Goal: Task Accomplishment & Management: Manage account settings

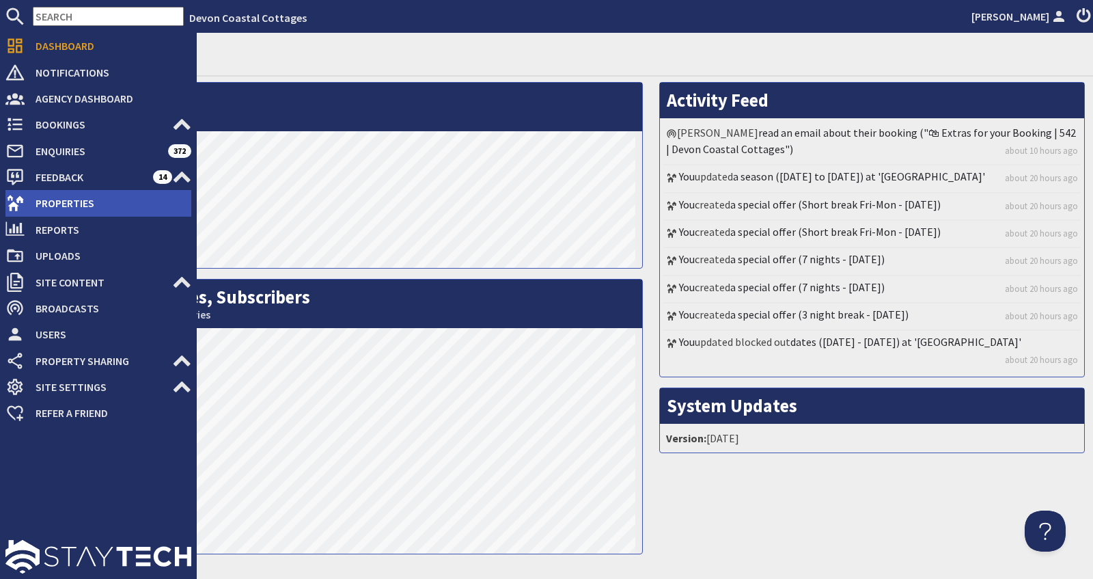
click at [64, 201] on span "Properties" at bounding box center [108, 203] width 167 height 22
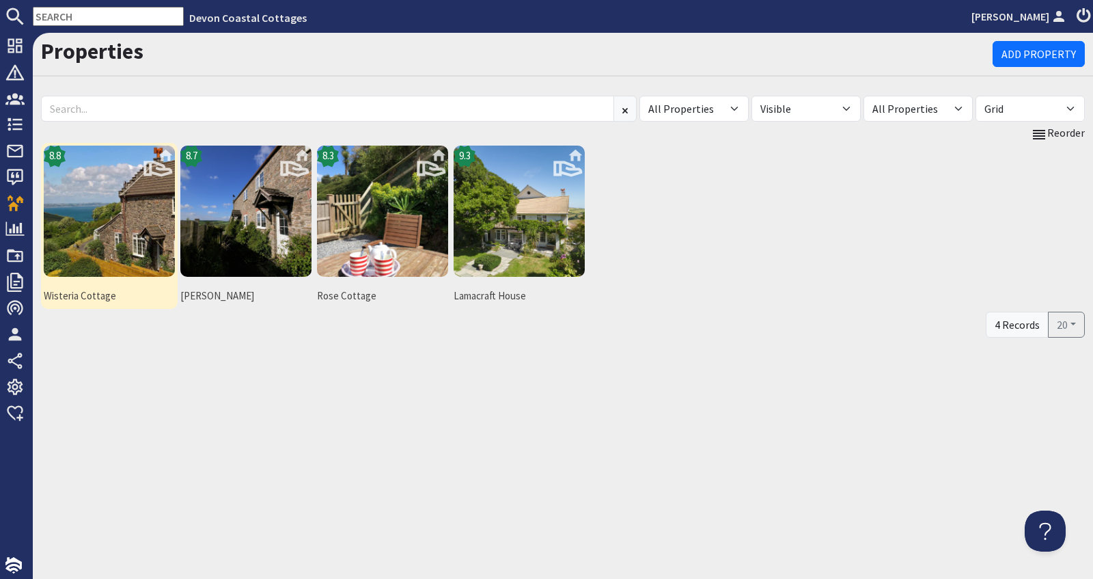
click at [98, 208] on img at bounding box center [109, 211] width 131 height 131
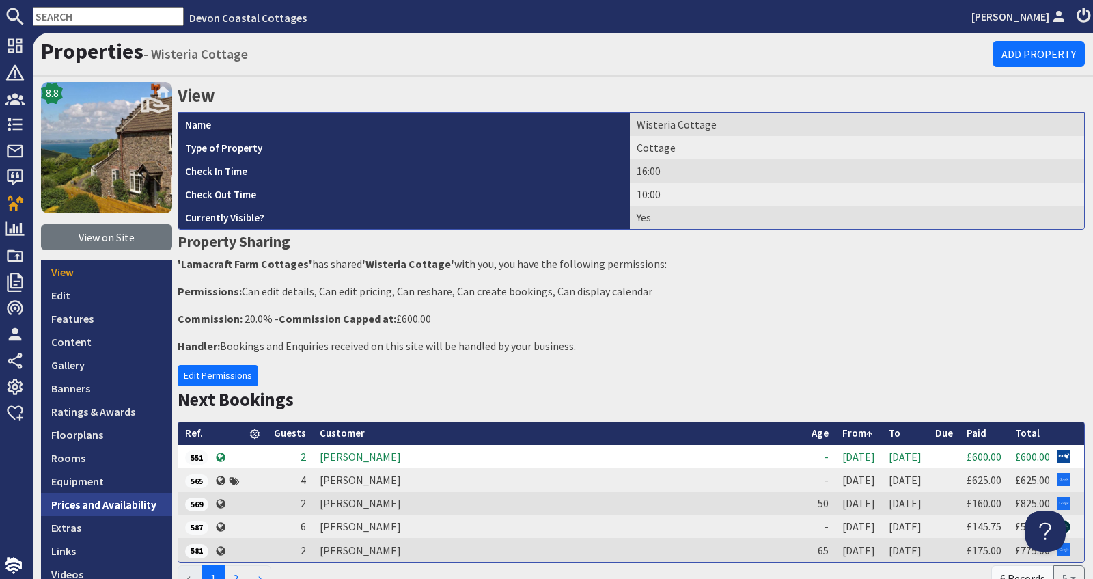
click at [103, 504] on link "Prices and Availability" at bounding box center [106, 504] width 131 height 23
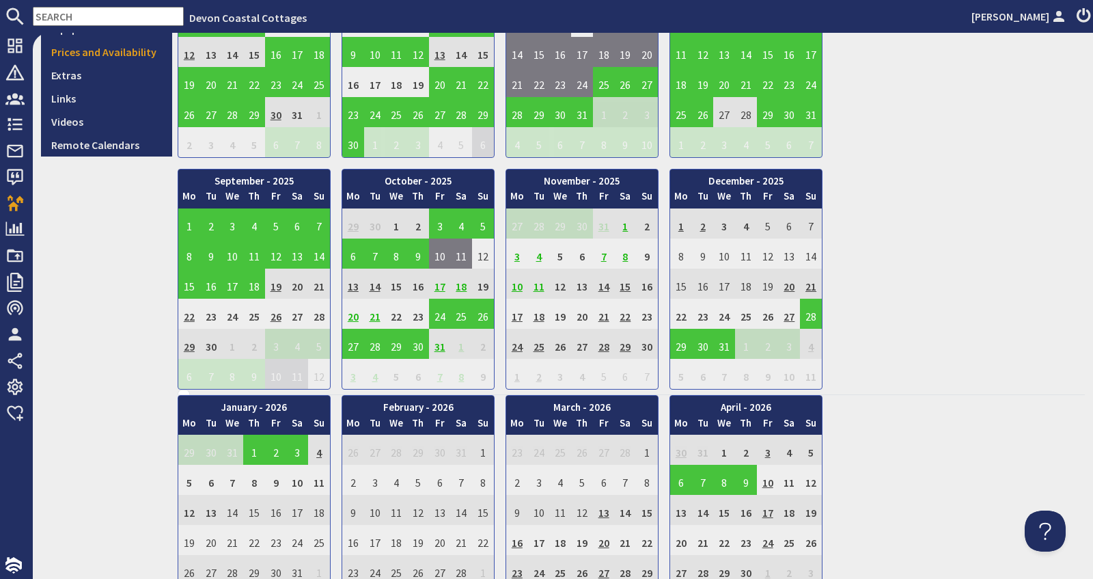
scroll to position [454, 0]
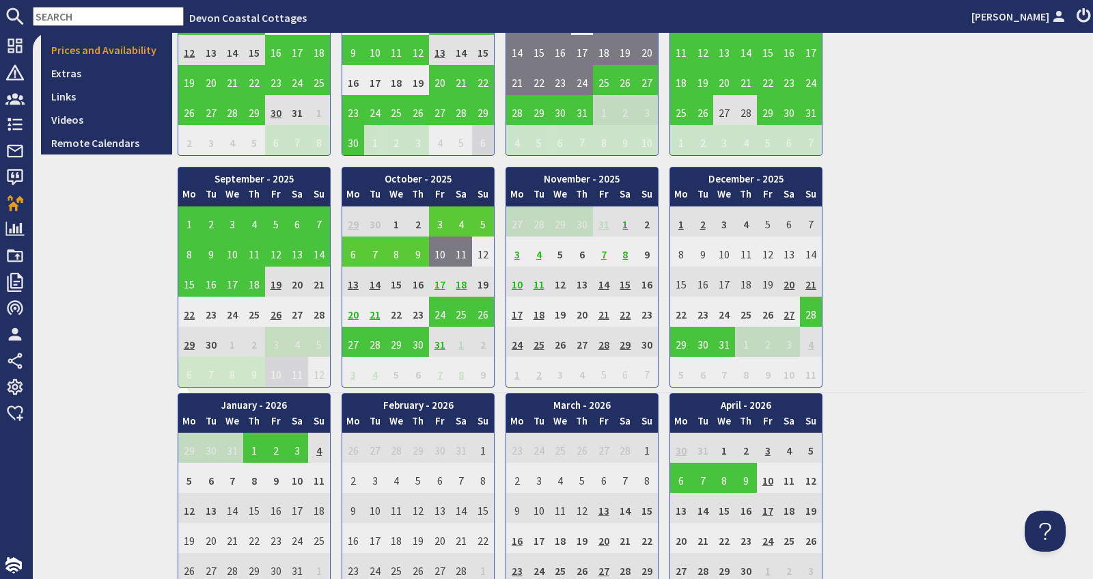
click at [441, 215] on td "3" at bounding box center [440, 221] width 22 height 30
click at [428, 282] on link "View booking" at bounding box center [442, 277] width 71 height 14
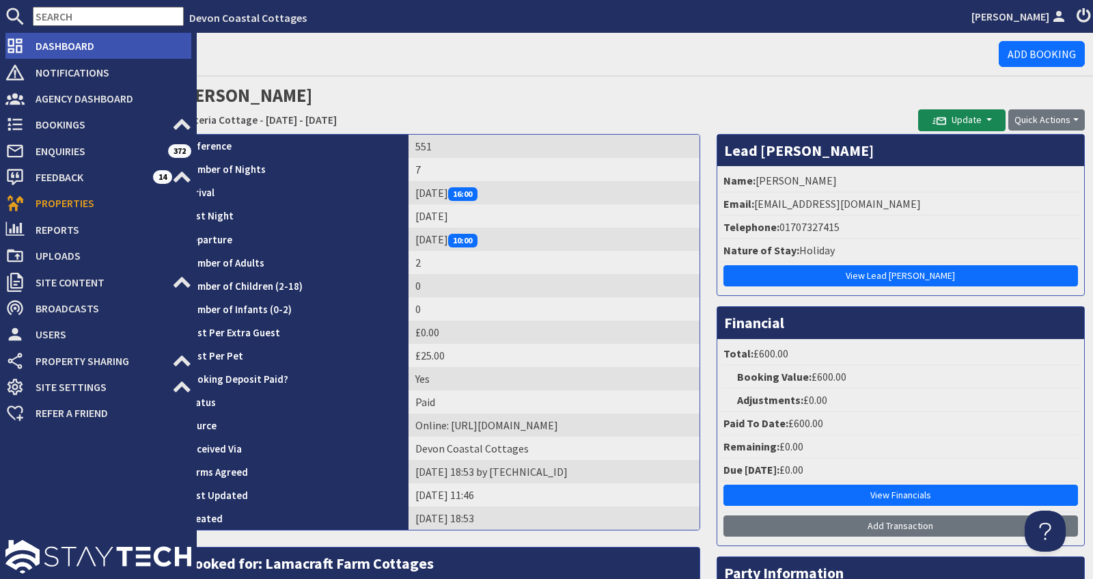
click at [39, 47] on span "Dashboard" at bounding box center [108, 46] width 167 height 22
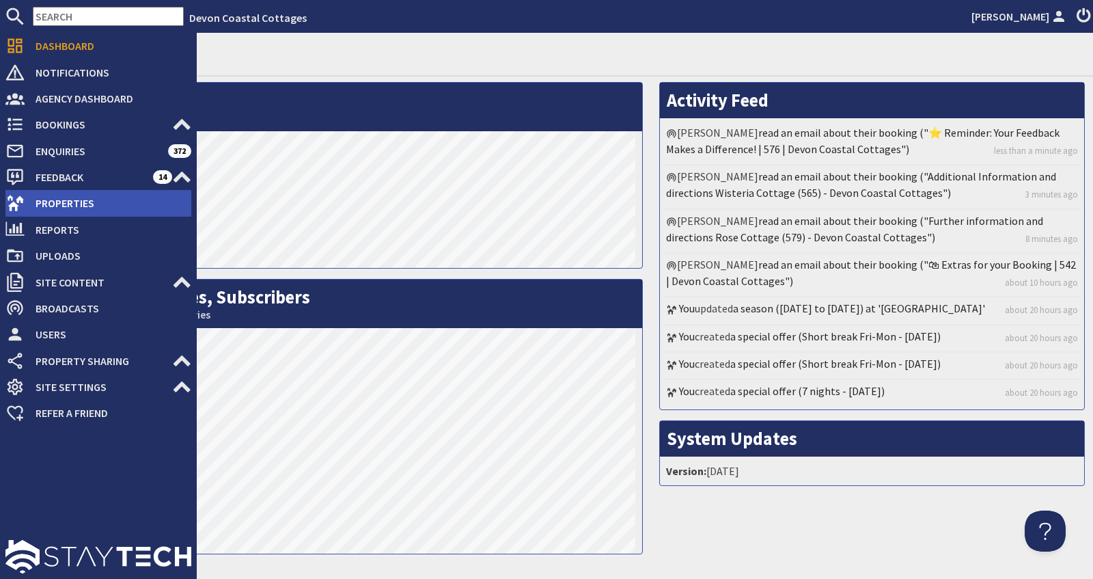
click at [66, 210] on span "Properties" at bounding box center [108, 203] width 167 height 22
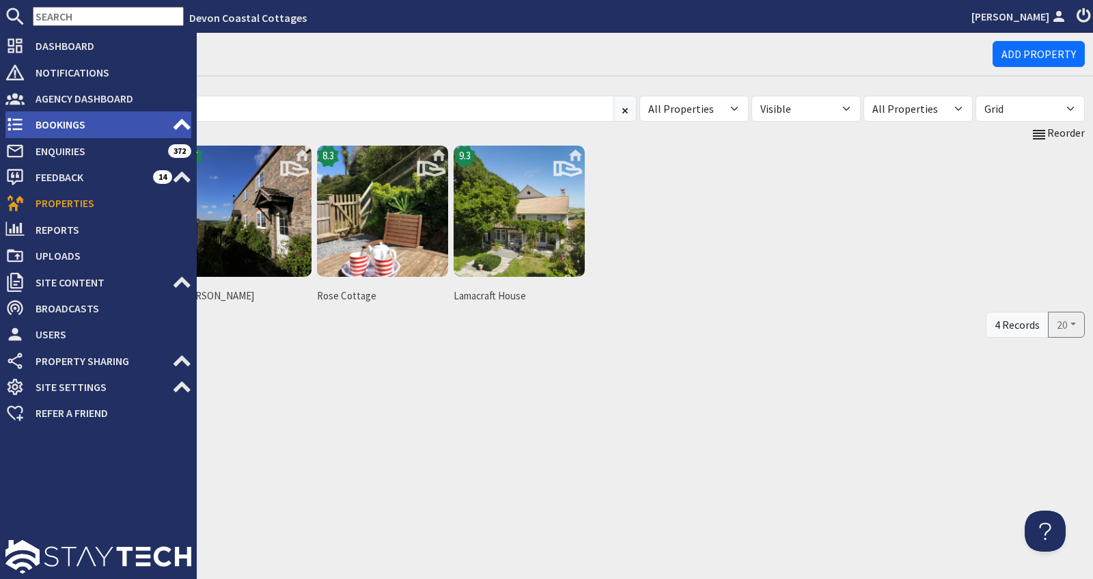
click at [57, 124] on span "Bookings" at bounding box center [99, 124] width 148 height 22
